Goal: Information Seeking & Learning: Learn about a topic

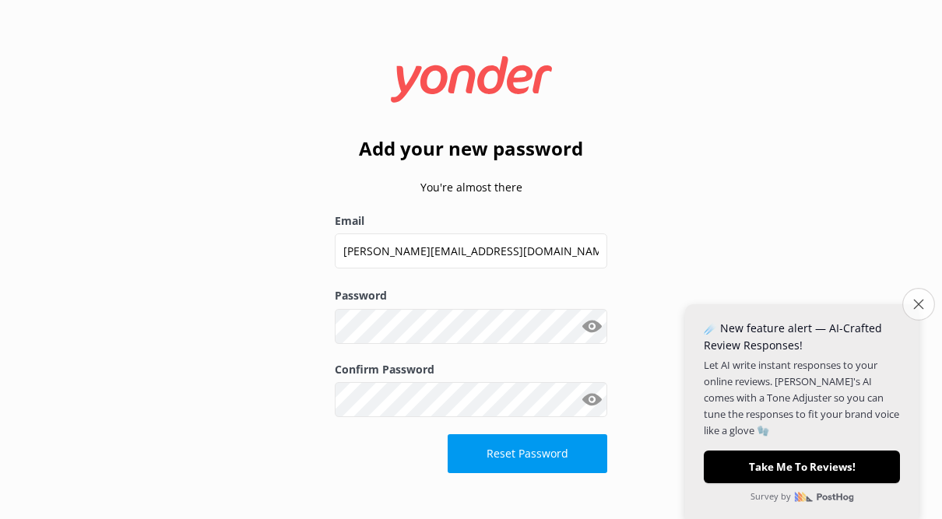
click at [912, 317] on button "Close survey" at bounding box center [919, 304] width 33 height 33
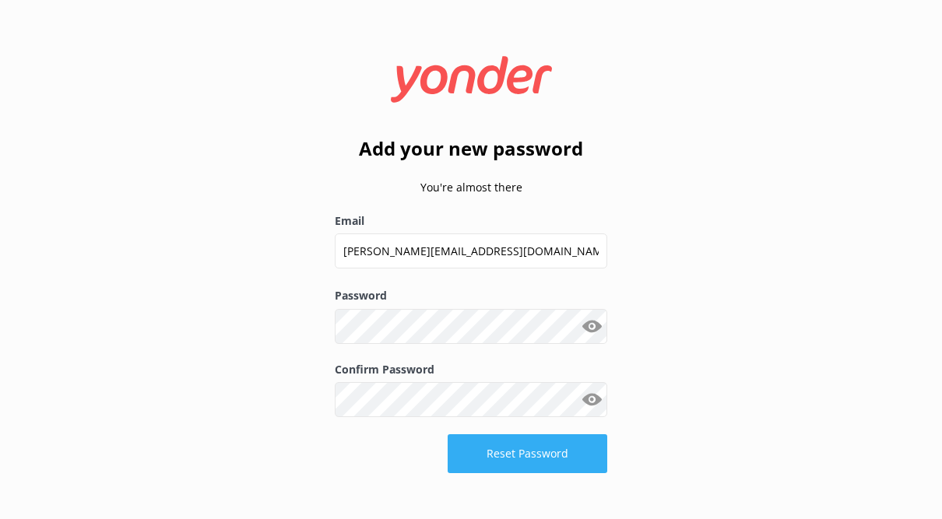
click at [541, 449] on button "Reset Password" at bounding box center [528, 454] width 160 height 39
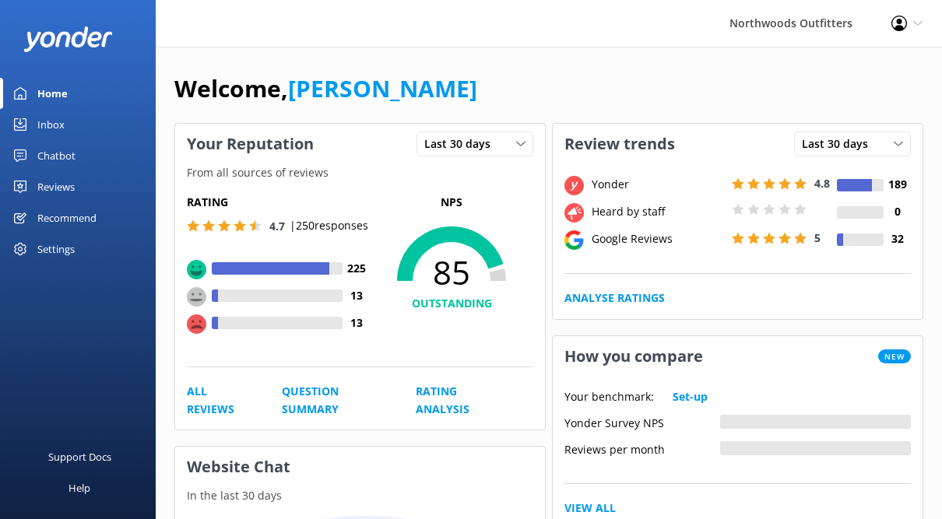
click at [44, 193] on div "Reviews" at bounding box center [55, 186] width 37 height 31
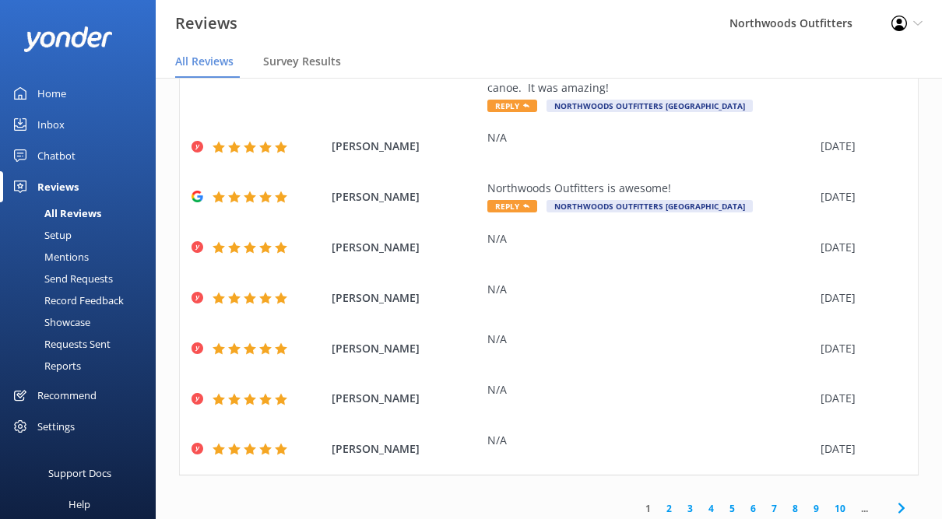
scroll to position [329, 0]
click at [669, 505] on link "2" at bounding box center [669, 509] width 21 height 15
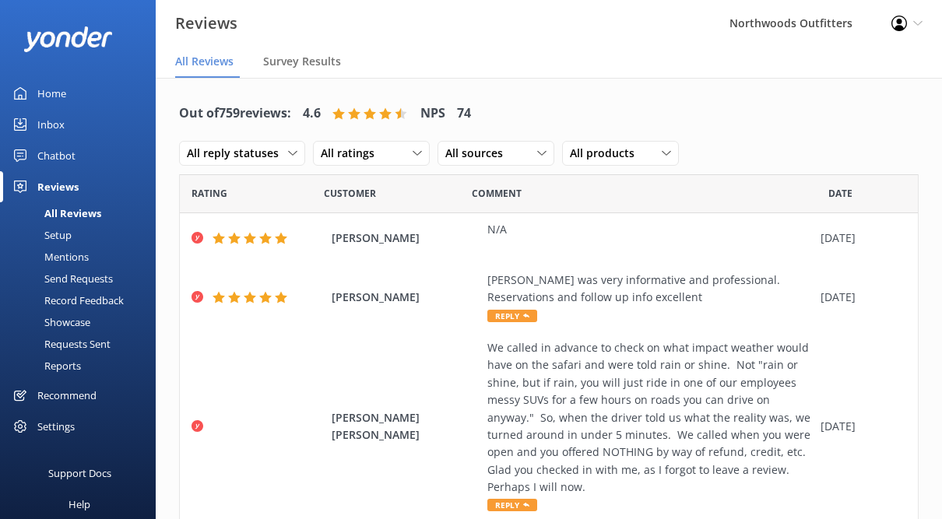
click at [445, 120] on h4 "NPS" at bounding box center [433, 114] width 25 height 20
click at [391, 121] on div "Out of 759 reviews: 4.6 NPS 74" at bounding box center [325, 113] width 292 height 40
click at [65, 211] on div "All Reviews" at bounding box center [55, 213] width 92 height 22
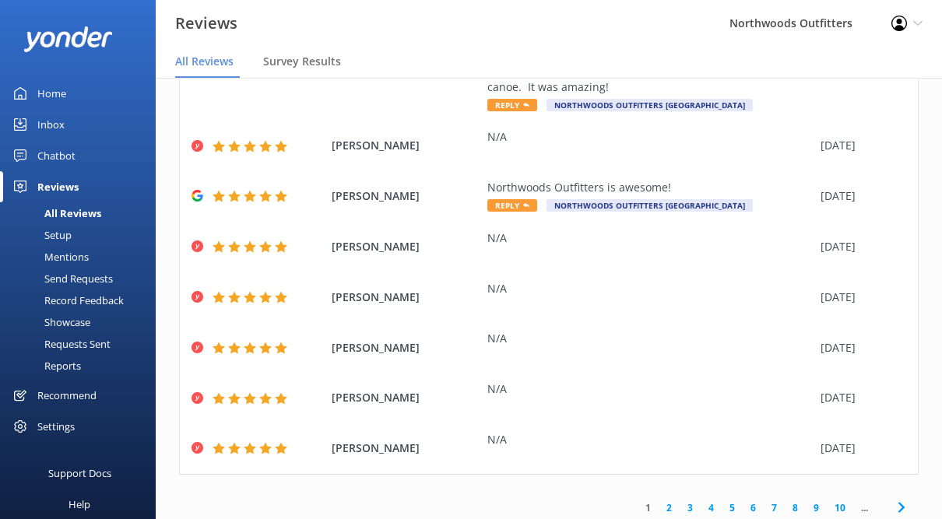
scroll to position [329, 0]
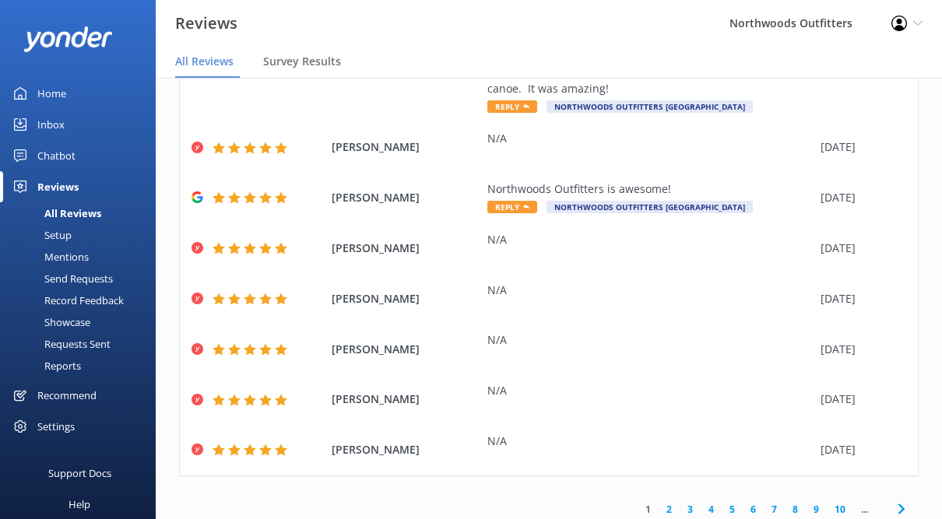
click at [663, 507] on link "2" at bounding box center [669, 509] width 21 height 15
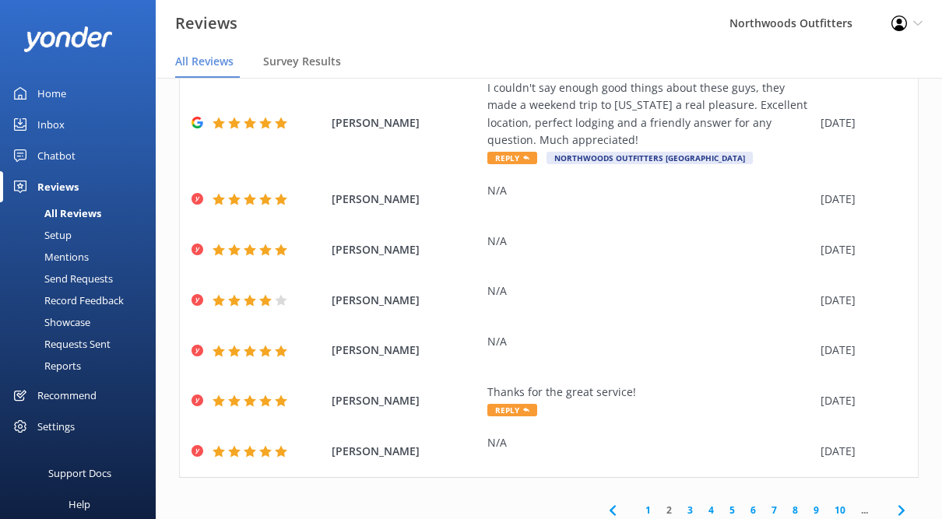
scroll to position [449, 0]
click at [688, 505] on link "3" at bounding box center [690, 511] width 21 height 15
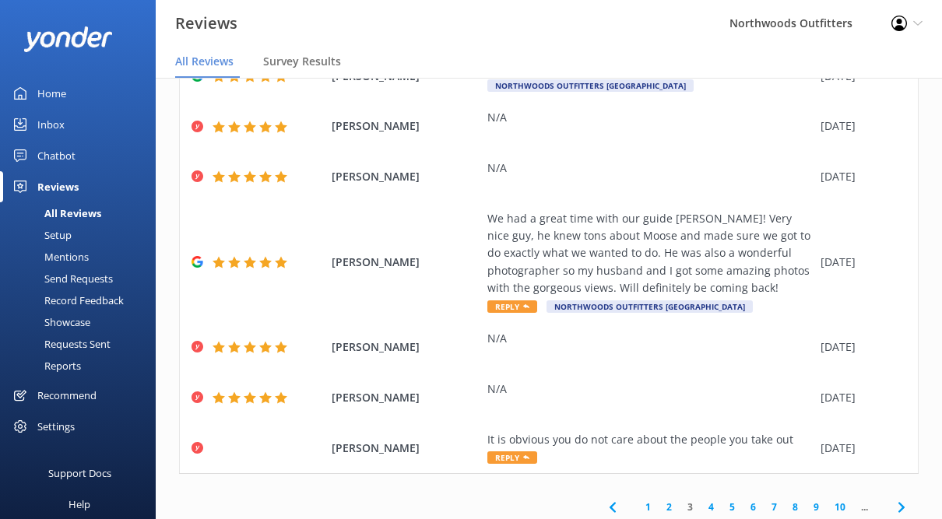
scroll to position [312, 0]
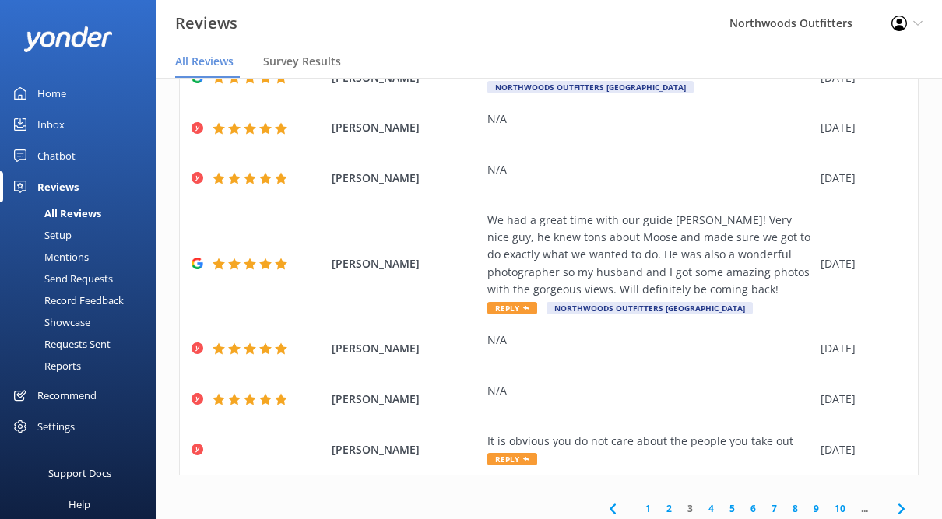
click at [711, 502] on link "4" at bounding box center [711, 509] width 21 height 15
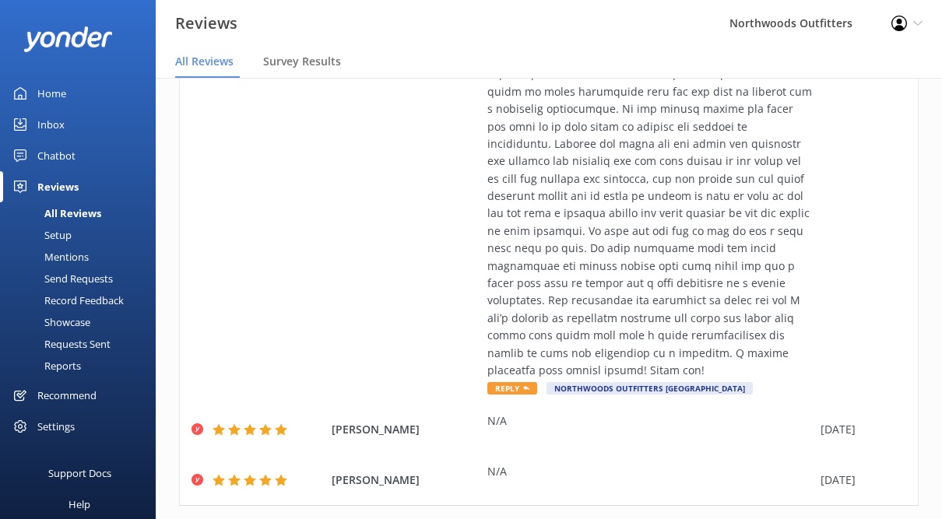
scroll to position [1083, 0]
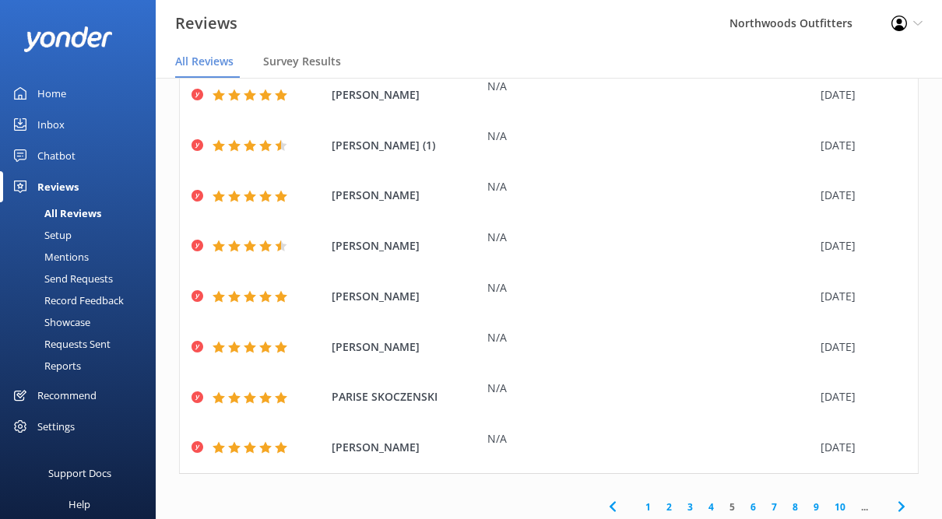
scroll to position [244, 0]
click at [748, 503] on link "6" at bounding box center [753, 508] width 21 height 15
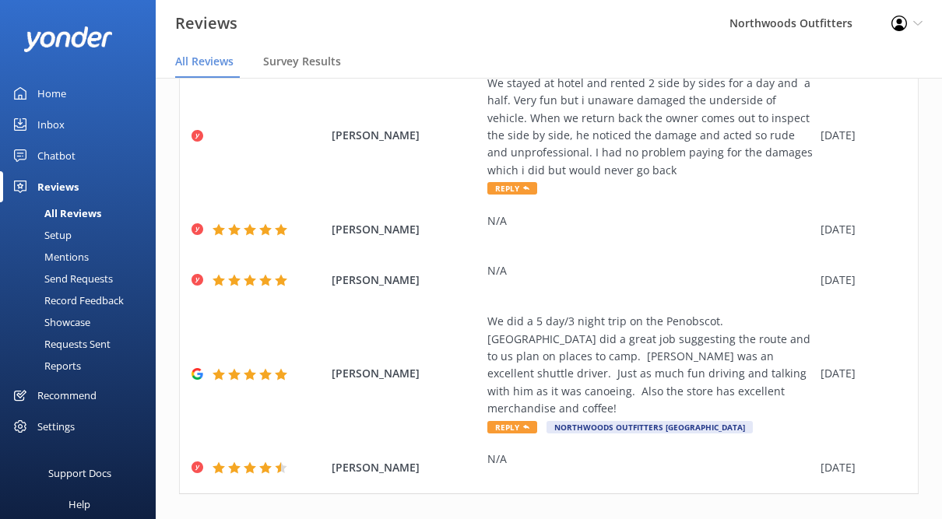
scroll to position [398, 0]
click at [744, 519] on link "7" at bounding box center [747, 528] width 21 height 15
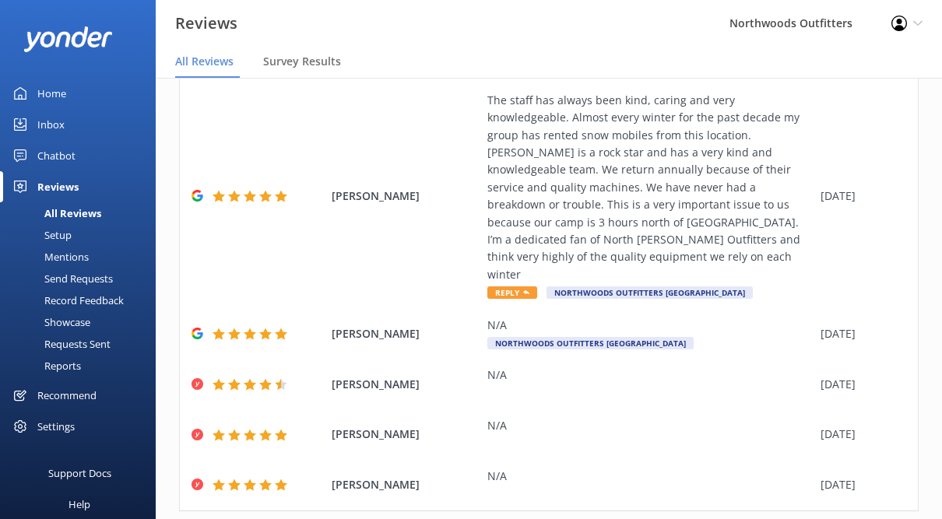
scroll to position [381, 0]
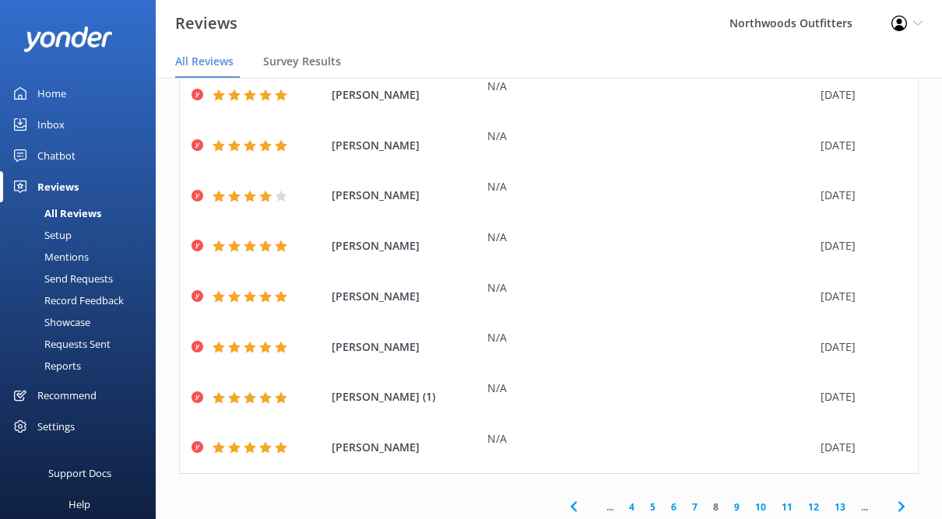
scroll to position [244, 0]
click at [734, 505] on link "9" at bounding box center [737, 508] width 21 height 15
